Goal: Task Accomplishment & Management: Complete application form

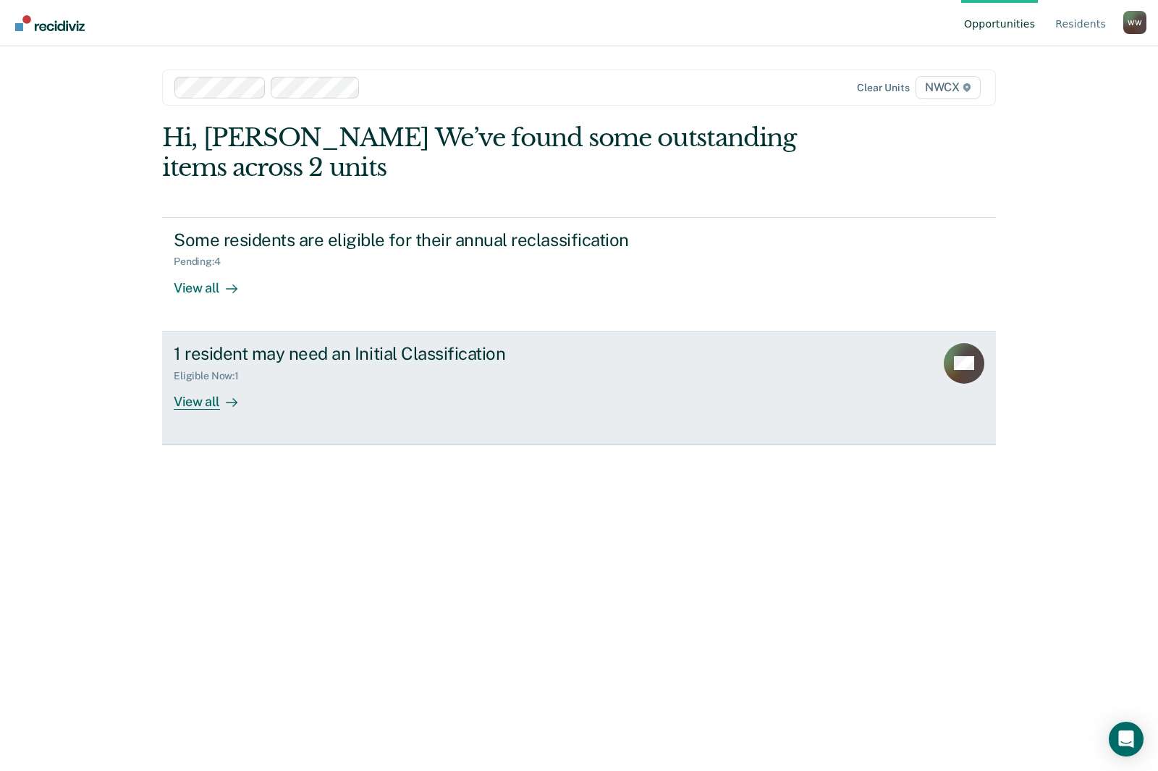
click at [216, 408] on div "View all" at bounding box center [214, 396] width 81 height 28
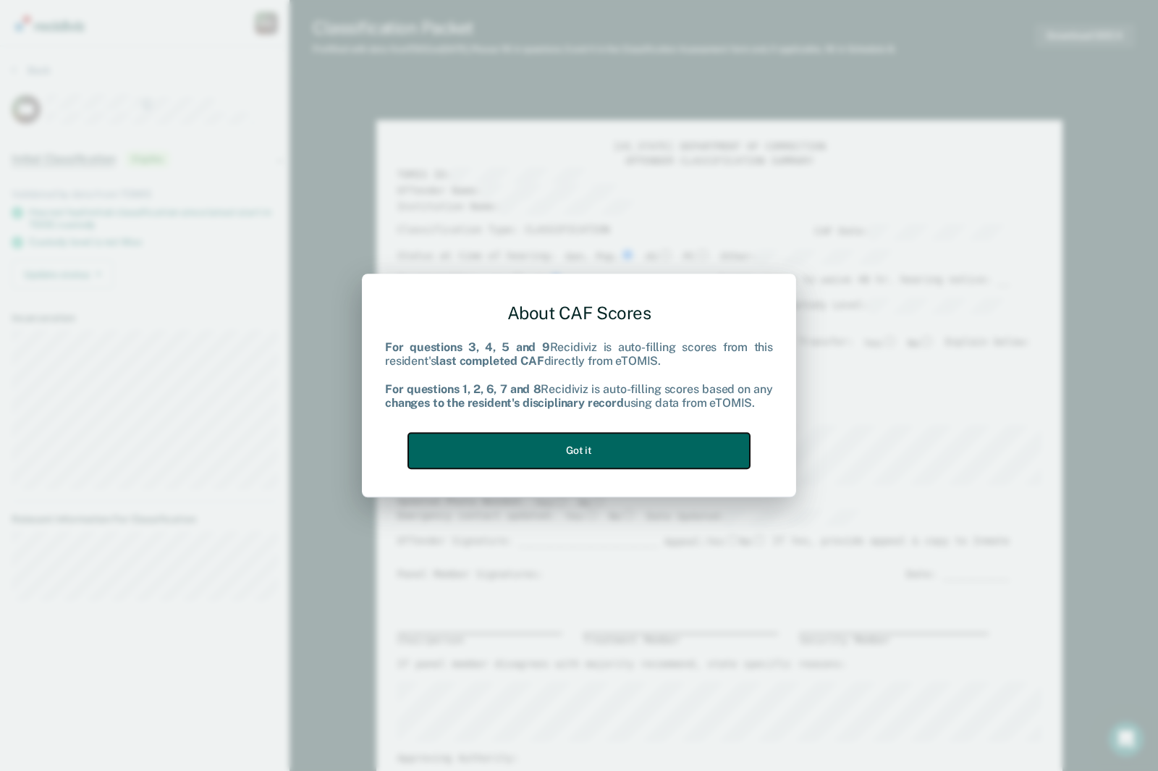
click at [547, 437] on button "Got it" at bounding box center [579, 450] width 342 height 35
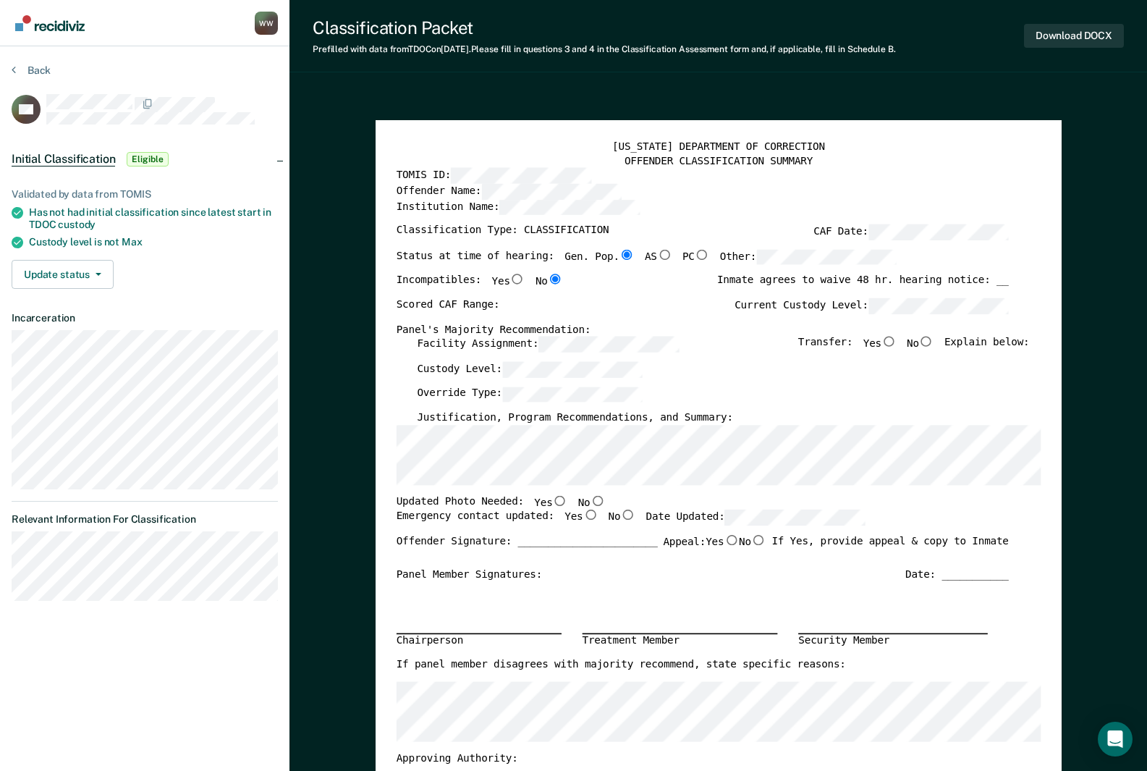
click at [930, 344] on input "No" at bounding box center [926, 342] width 15 height 10
type textarea "x"
radio input "true"
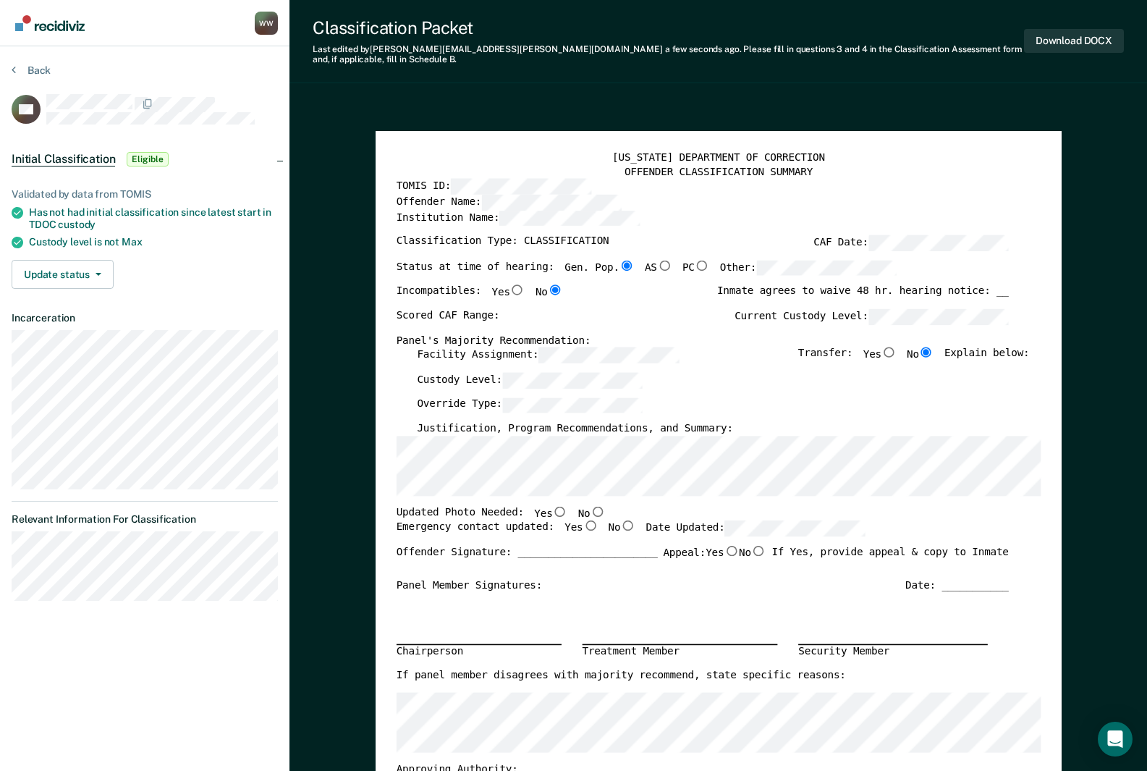
click at [590, 506] on input "No" at bounding box center [597, 511] width 15 height 10
type textarea "x"
radio input "true"
click at [583, 521] on input "Yes" at bounding box center [590, 526] width 15 height 10
type textarea "x"
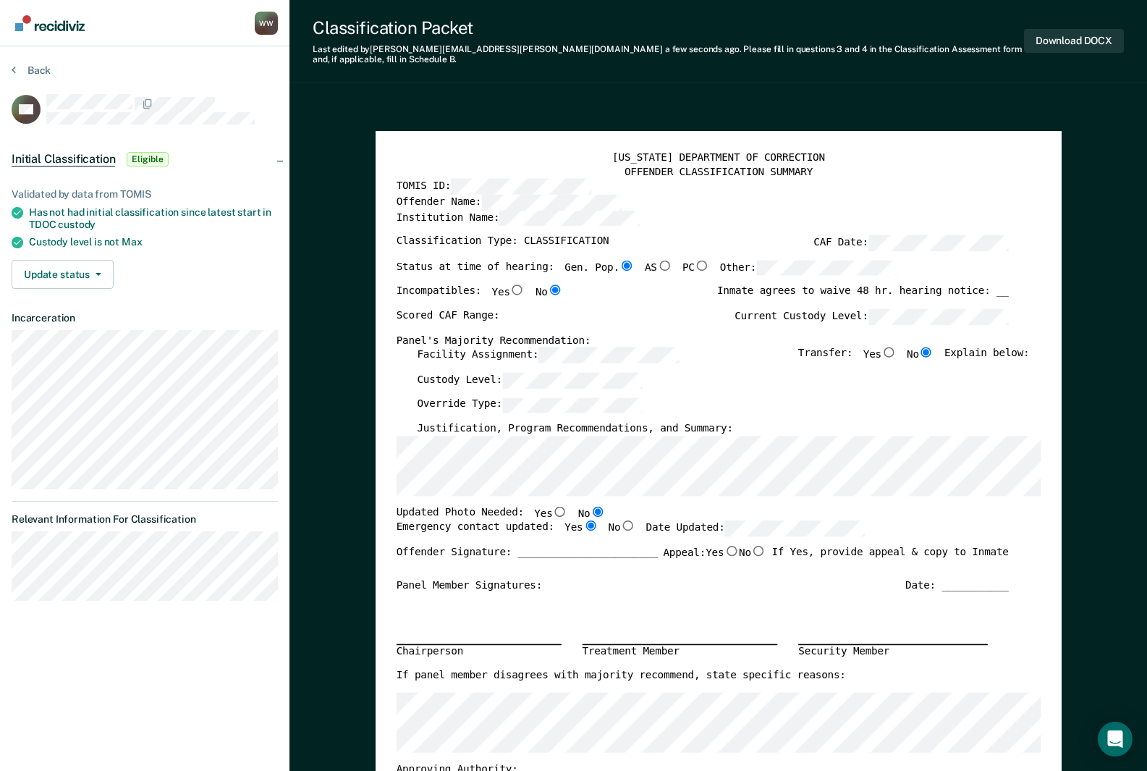
radio input "true"
click at [532, 311] on div "Scored CAF Range: Current Custody Level:" at bounding box center [702, 320] width 612 height 25
click at [563, 309] on div "Scored CAF Range: Current Custody Level:" at bounding box center [702, 320] width 612 height 25
click at [557, 308] on div "Scored CAF Range: Current Custody Level:" at bounding box center [702, 320] width 612 height 25
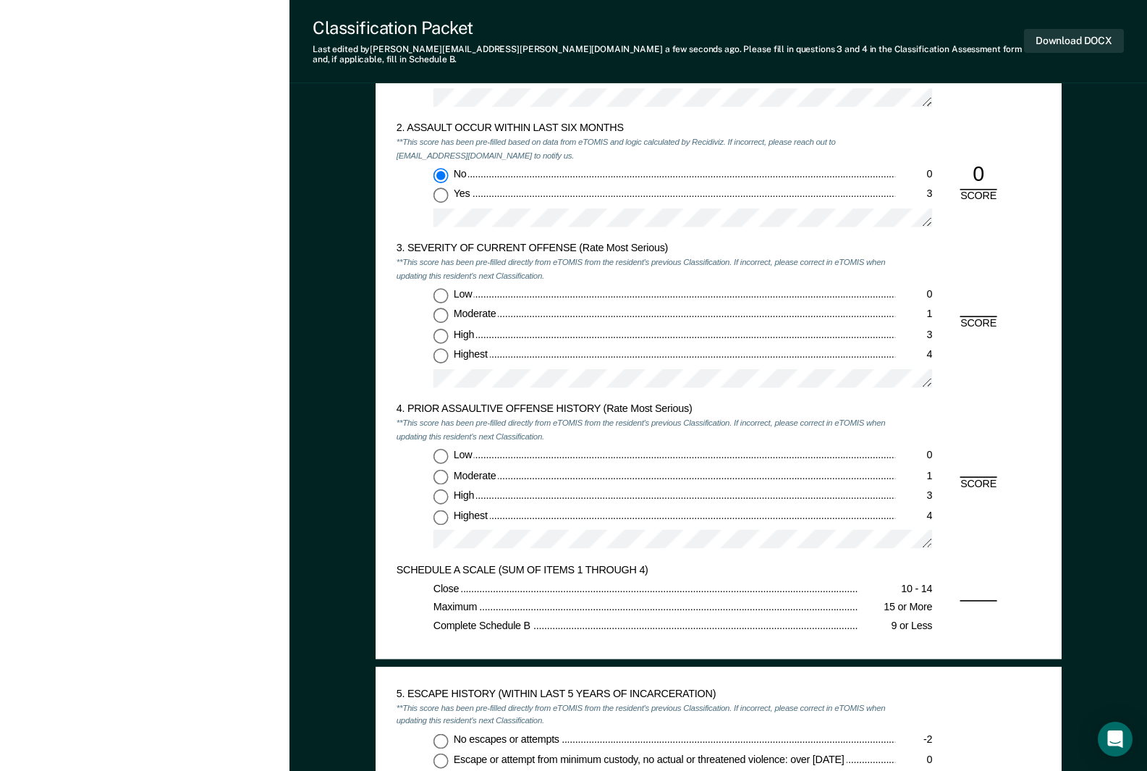
scroll to position [1303, 0]
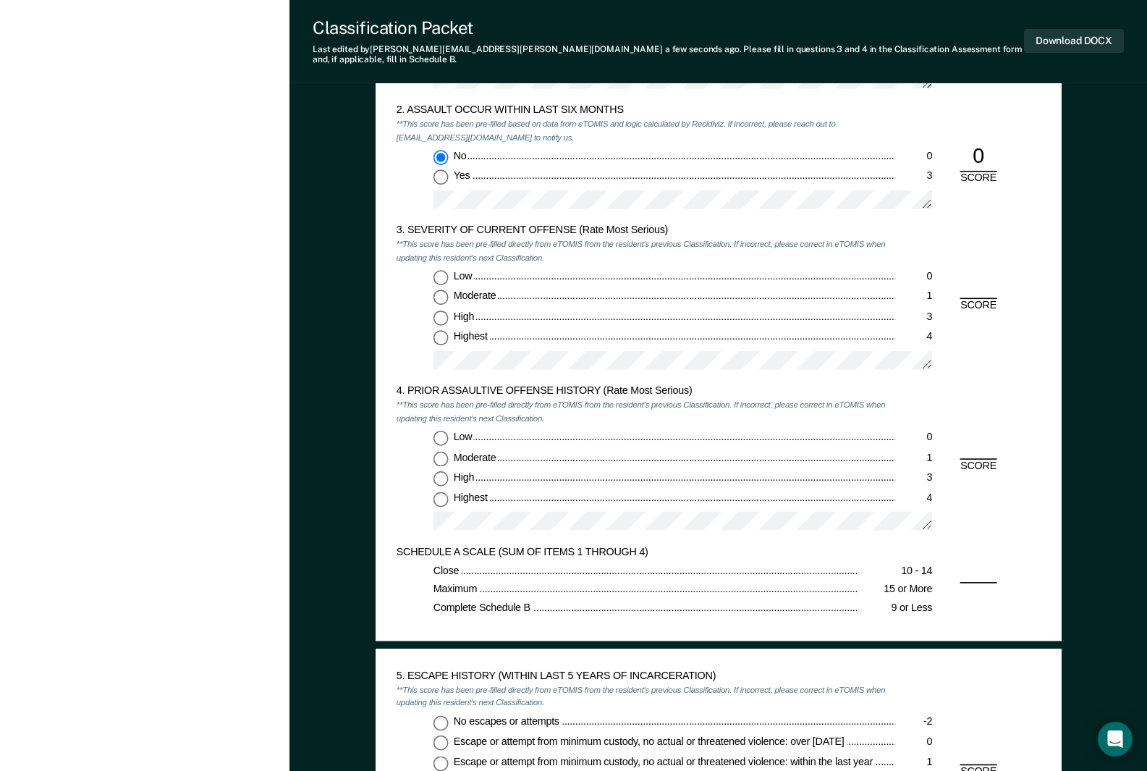
click at [445, 330] on input "Highest 4" at bounding box center [440, 337] width 15 height 15
type textarea "x"
radio input "true"
click at [973, 435] on div "4. PRIOR ASSAULTIVE OFFENSE HISTORY (Rate Most Serious) **This score has been p…" at bounding box center [718, 465] width 645 height 161
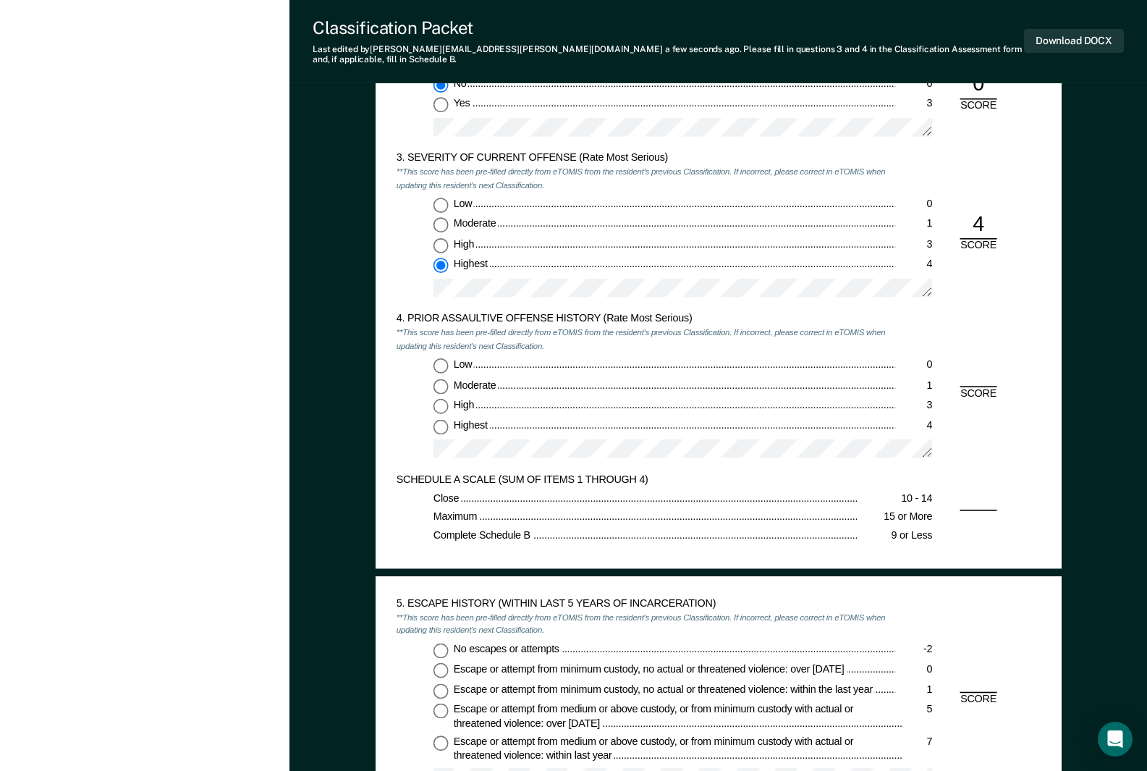
click at [969, 494] on div "SCHEDULE A SCALE (SUM OF ITEMS 1 THROUGH 4) Close 10 - 14 Maximum 15 or More Co…" at bounding box center [718, 510] width 645 height 75
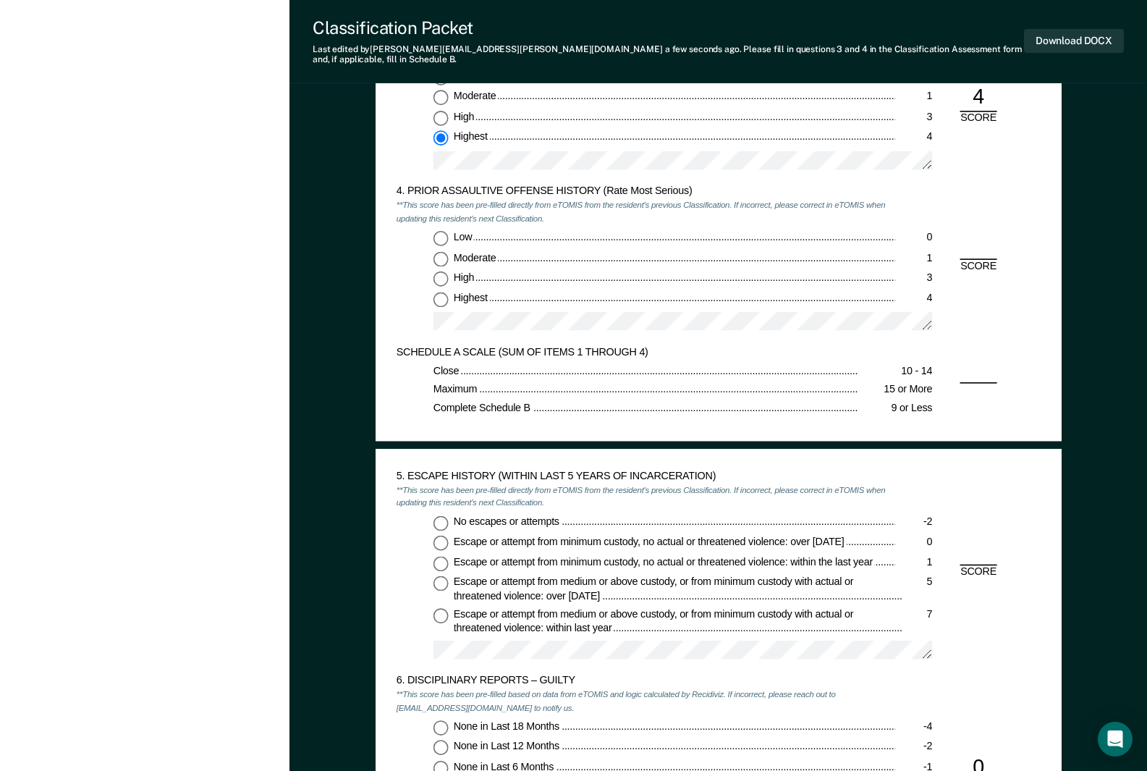
scroll to position [1738, 0]
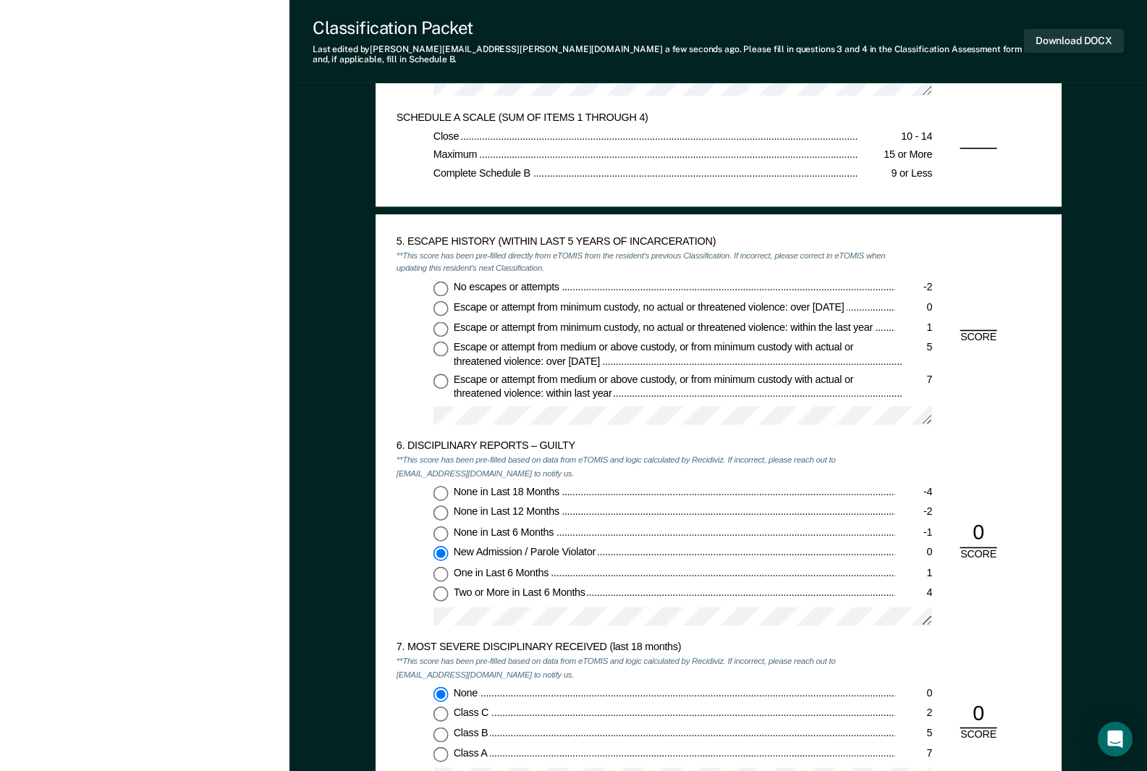
click at [444, 281] on input "No escapes or attempts -2" at bounding box center [440, 288] width 15 height 15
type textarea "x"
radio input "true"
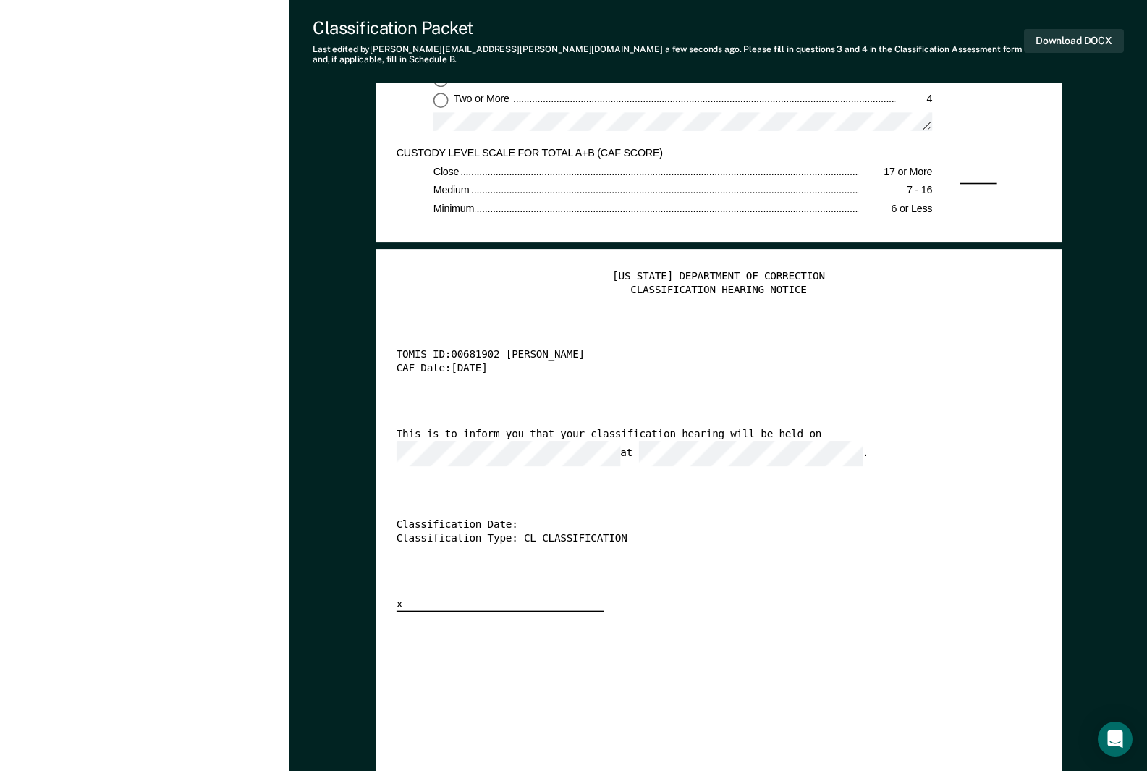
scroll to position [2823, 0]
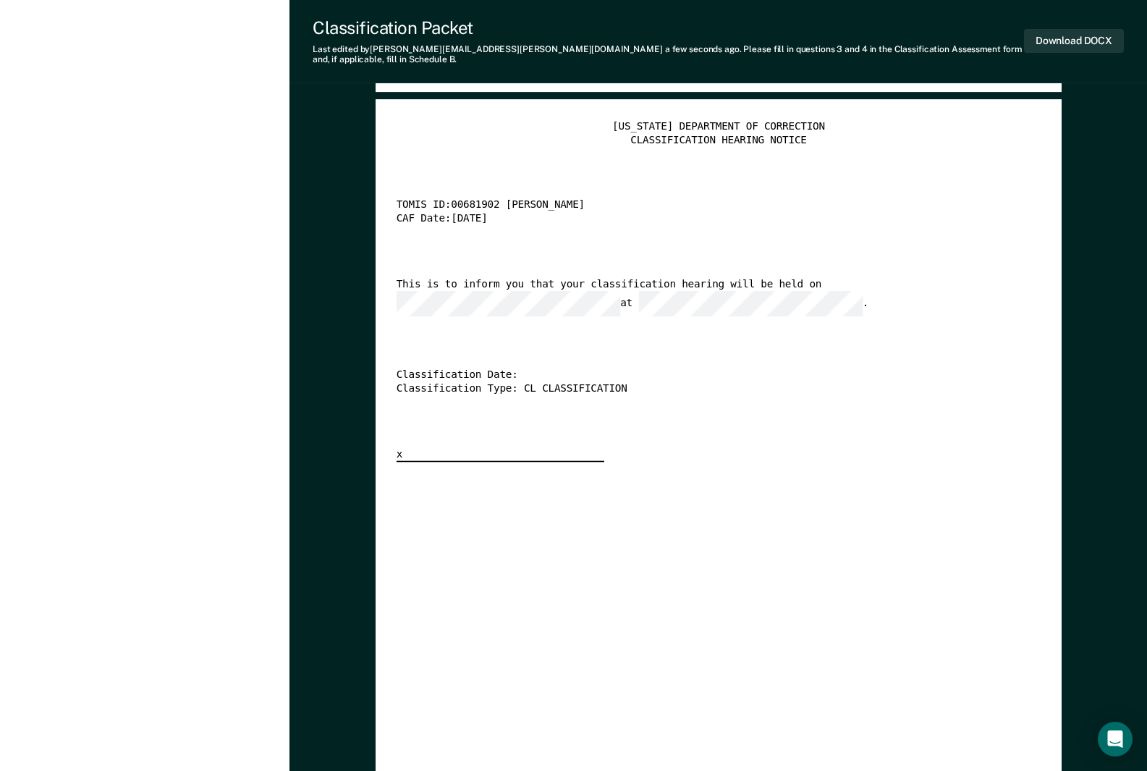
click at [626, 489] on div "[US_STATE] DEPARTMENT OF CORRECTION CLASSIFICATION HEARING NOTICE TOMIS ID: 006…" at bounding box center [718, 546] width 645 height 853
click at [1056, 39] on button "Download DOCX" at bounding box center [1074, 41] width 100 height 24
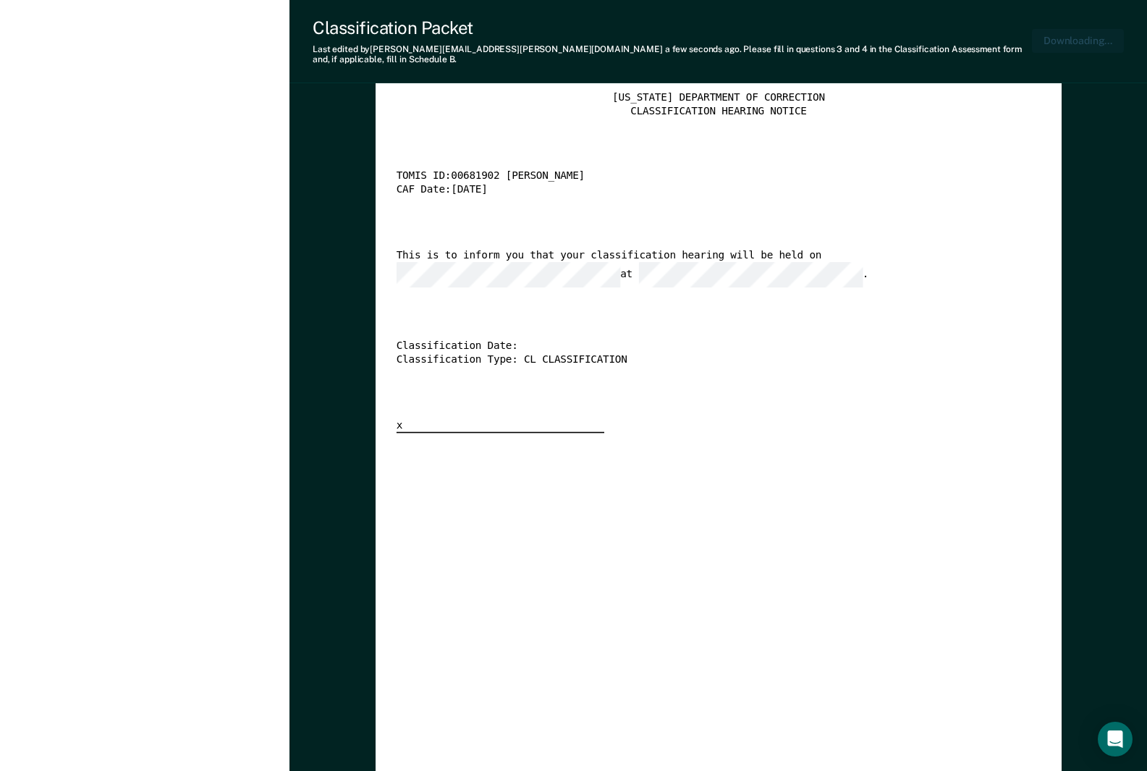
type textarea "x"
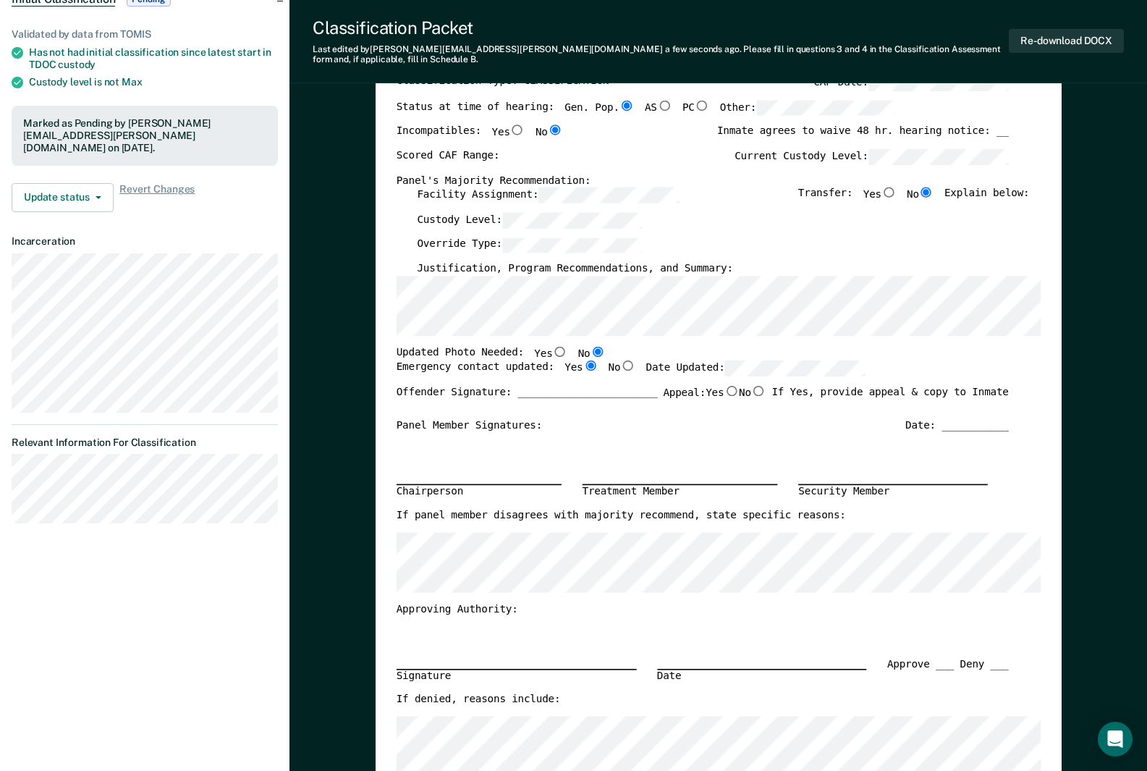
scroll to position [0, 0]
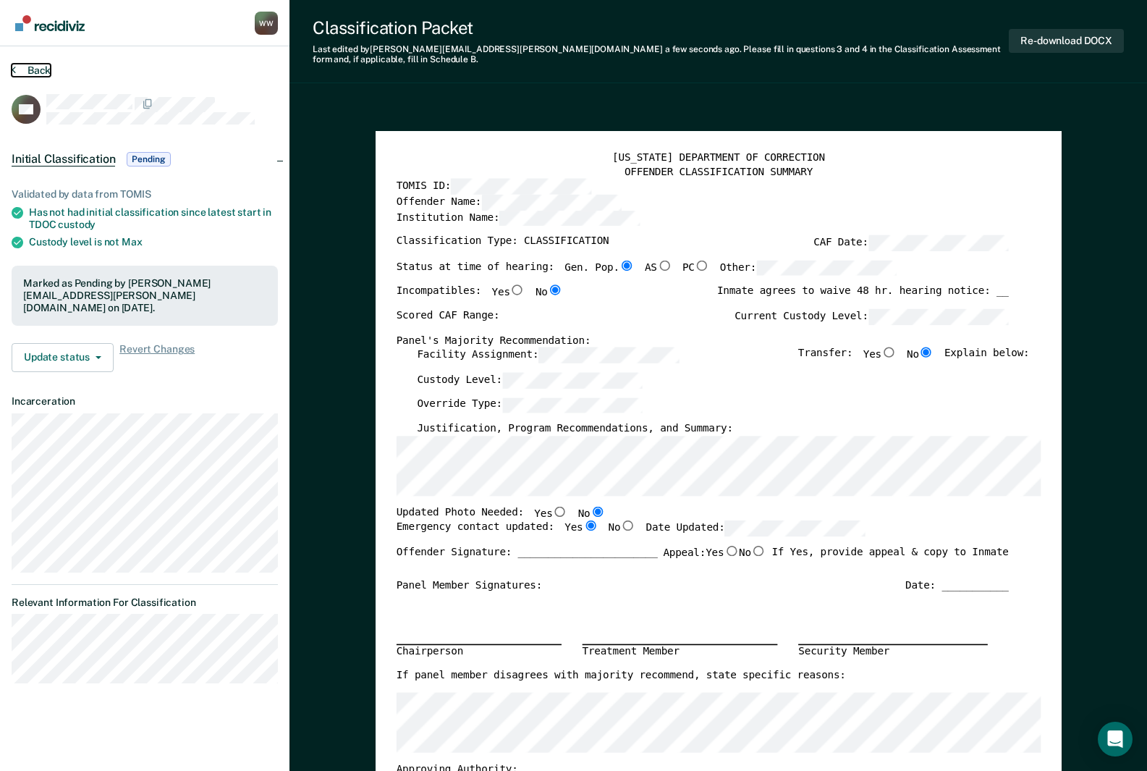
click at [39, 76] on button "Back" at bounding box center [31, 70] width 39 height 13
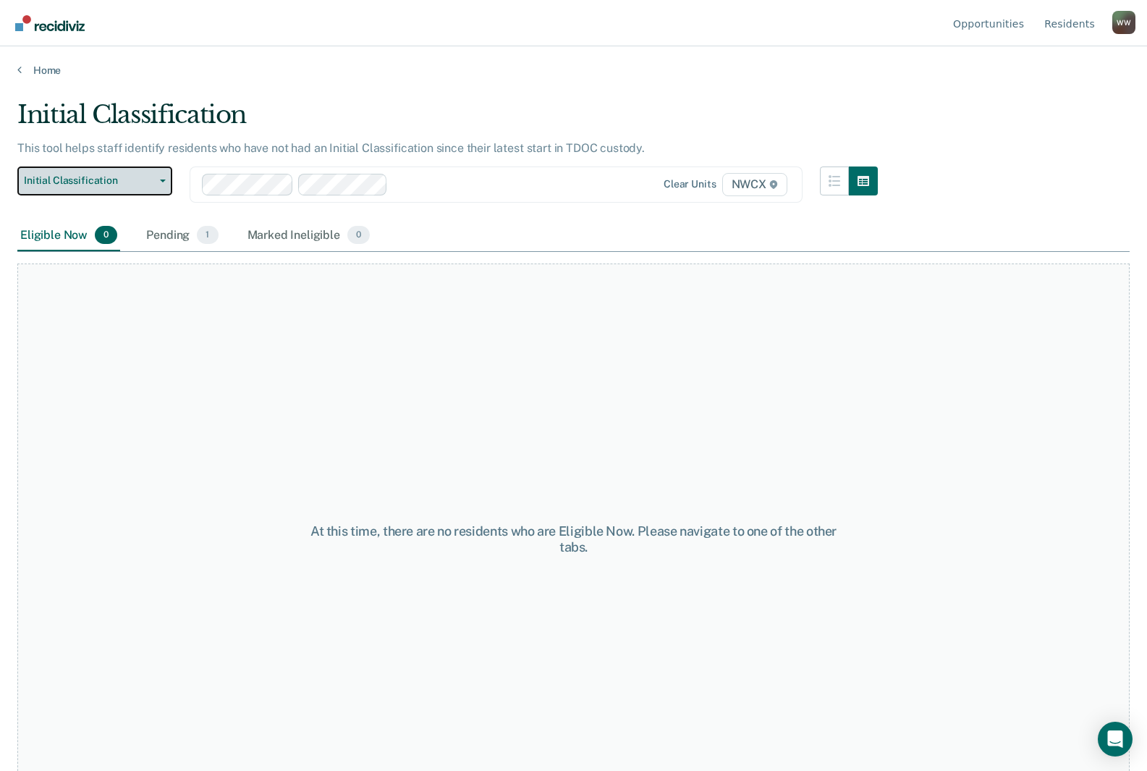
click at [114, 177] on span "Initial Classification" at bounding box center [89, 180] width 130 height 12
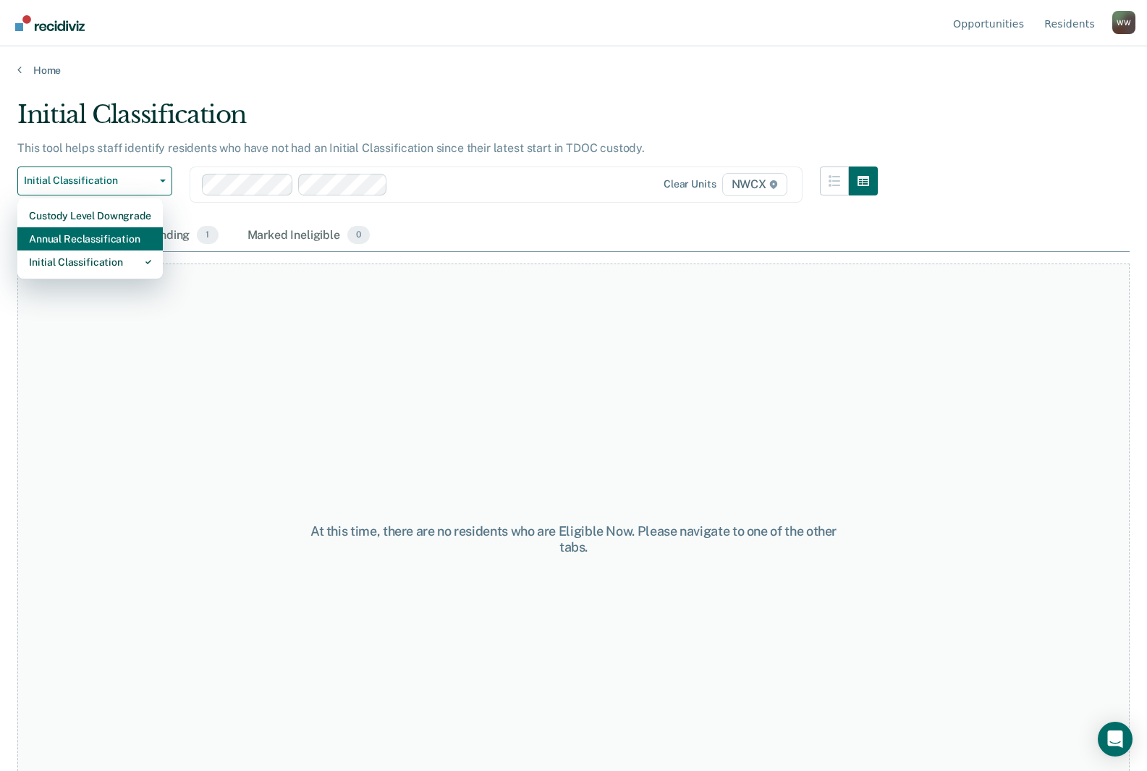
click at [92, 235] on div "Annual Reclassification" at bounding box center [90, 238] width 122 height 23
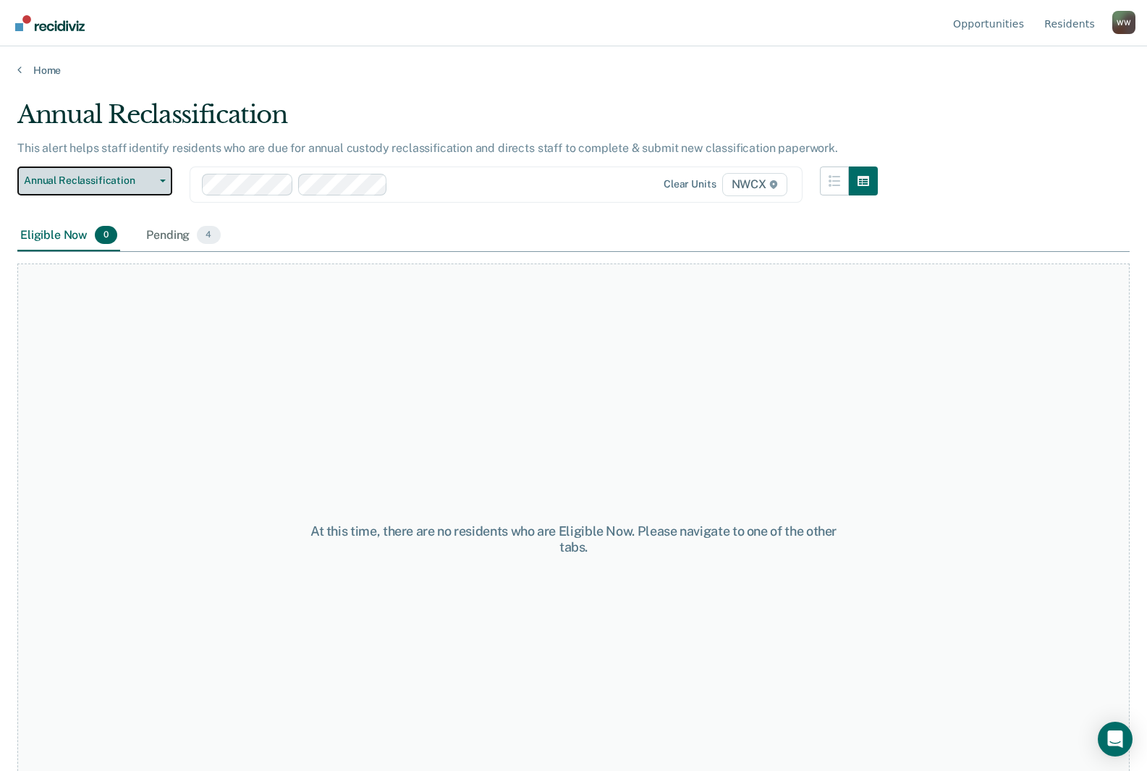
click at [96, 190] on button "Annual Reclassification" at bounding box center [94, 181] width 155 height 29
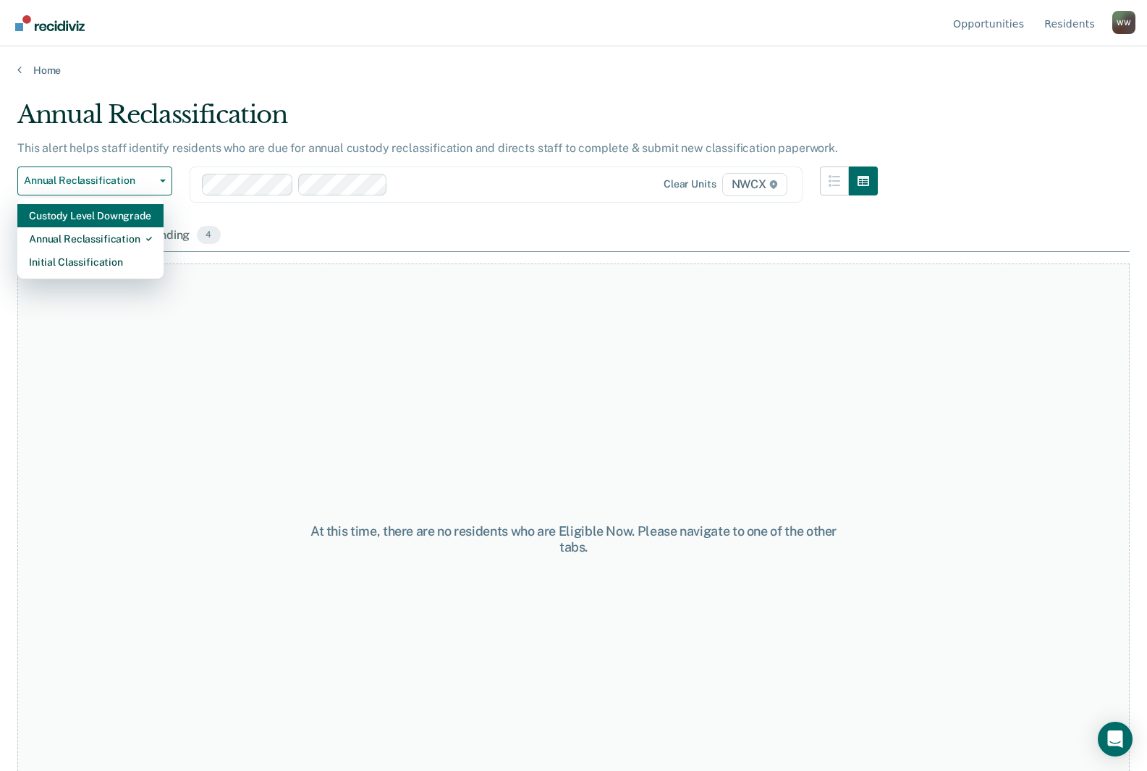
click at [83, 214] on div "Custody Level Downgrade" at bounding box center [90, 215] width 123 height 23
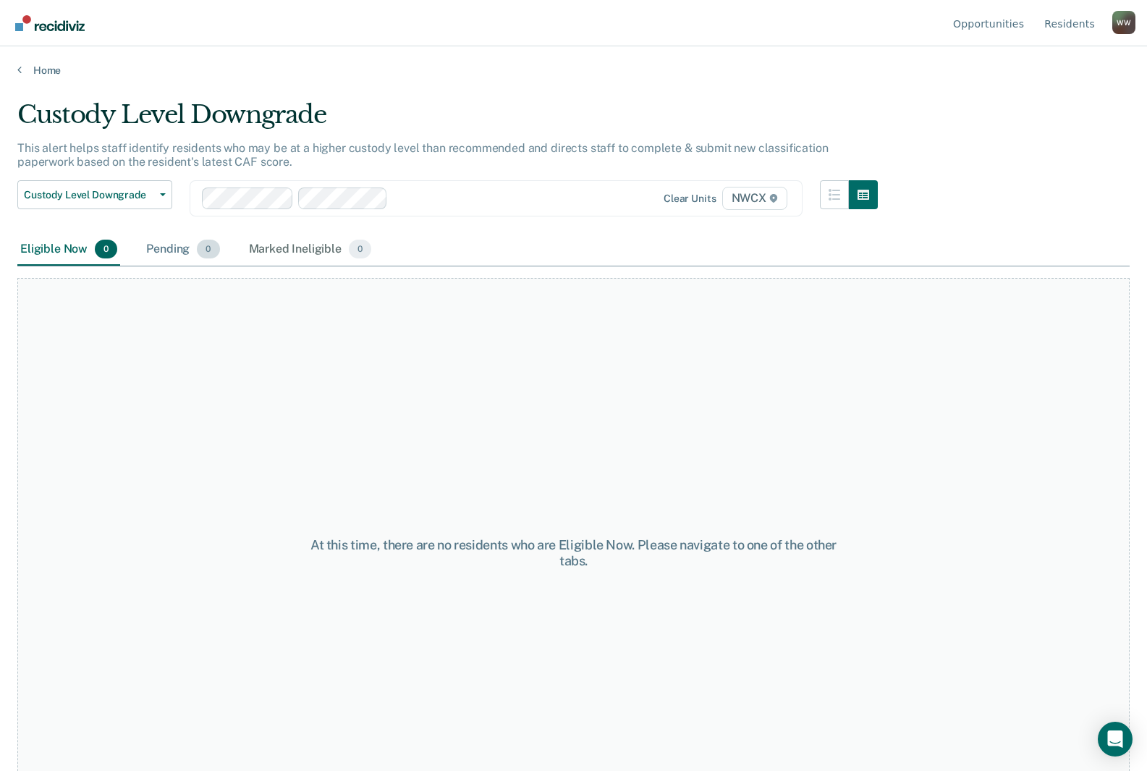
click at [153, 246] on div "Pending 0" at bounding box center [182, 250] width 79 height 32
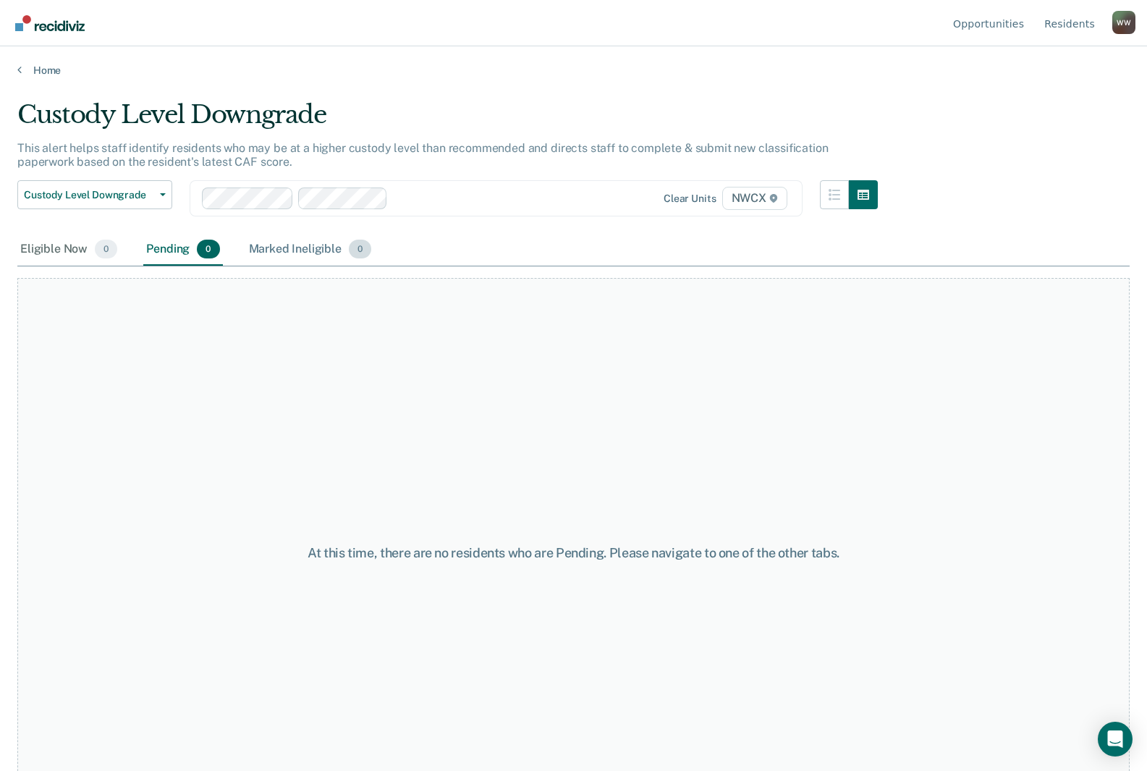
click at [278, 250] on div "Marked Ineligible 0" at bounding box center [310, 250] width 129 height 32
